Goal: Navigation & Orientation: Find specific page/section

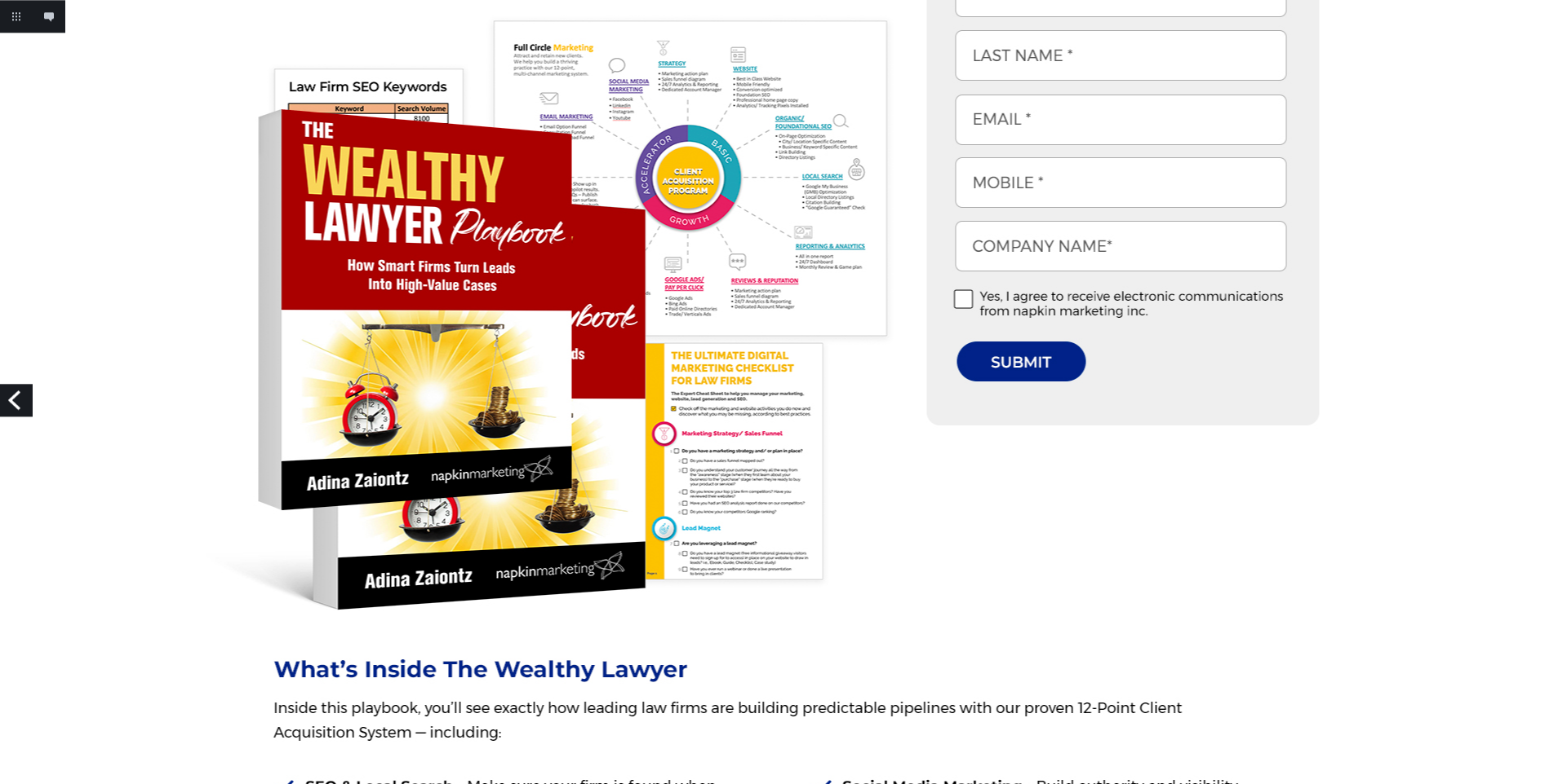
scroll to position [675, 0]
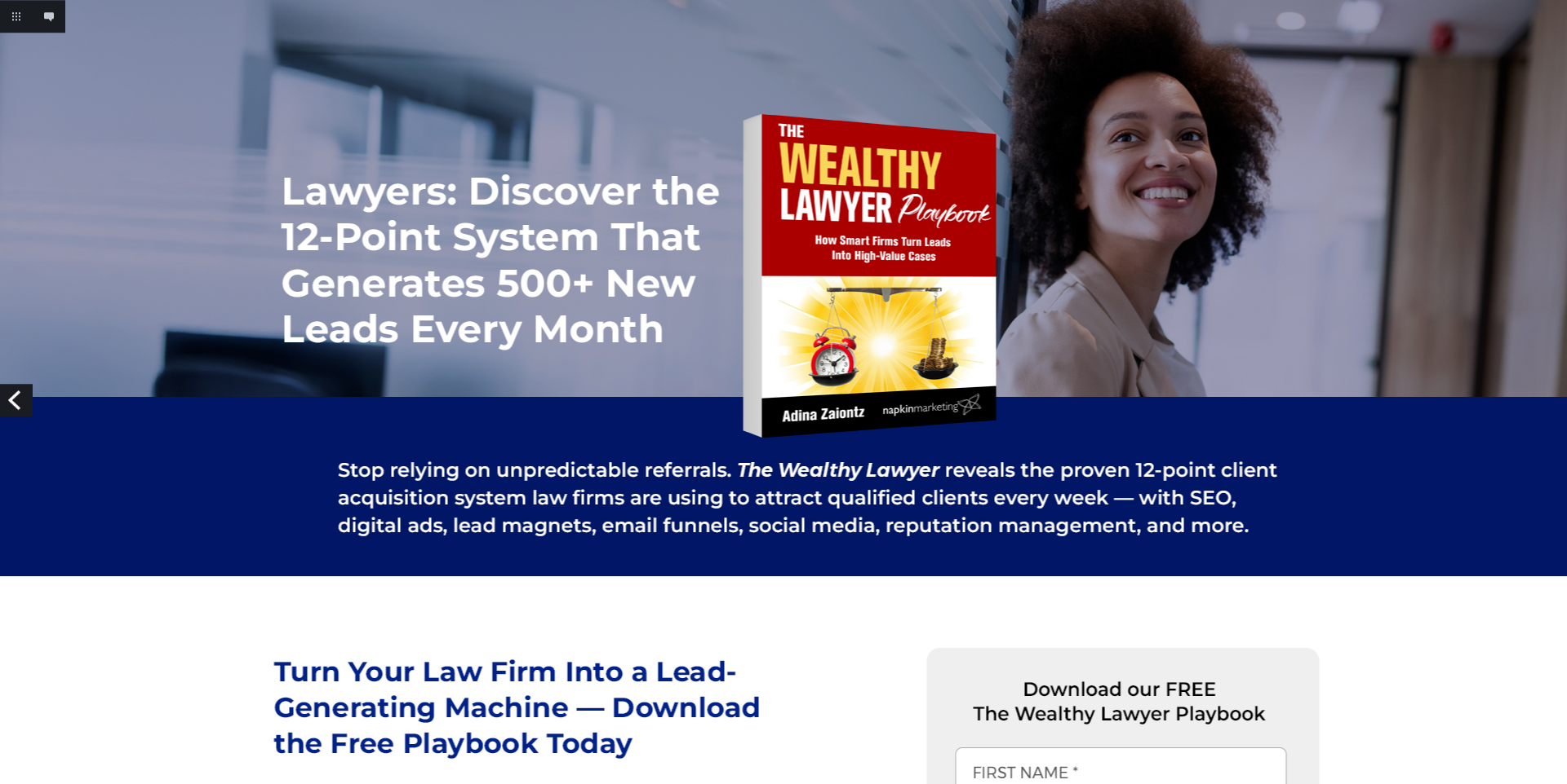
scroll to position [675, 0]
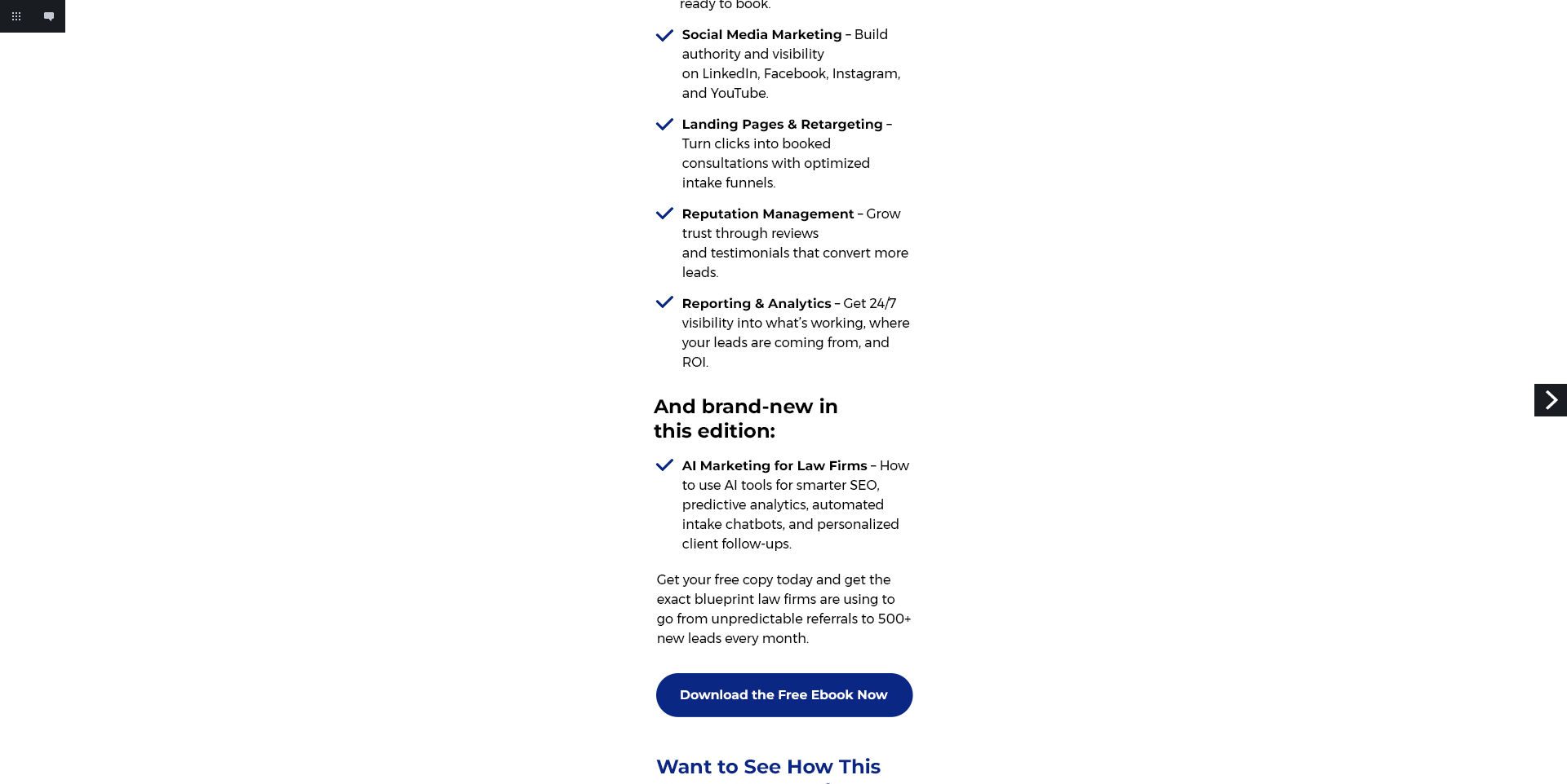
scroll to position [1372, 0]
